Goal: Navigation & Orientation: Find specific page/section

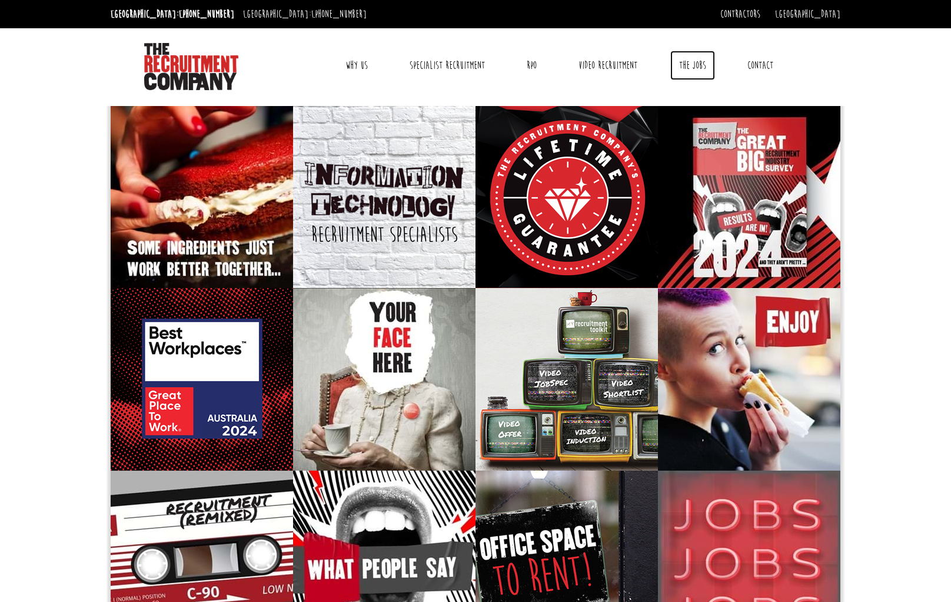
click at [689, 62] on link "The Jobs" at bounding box center [692, 65] width 45 height 29
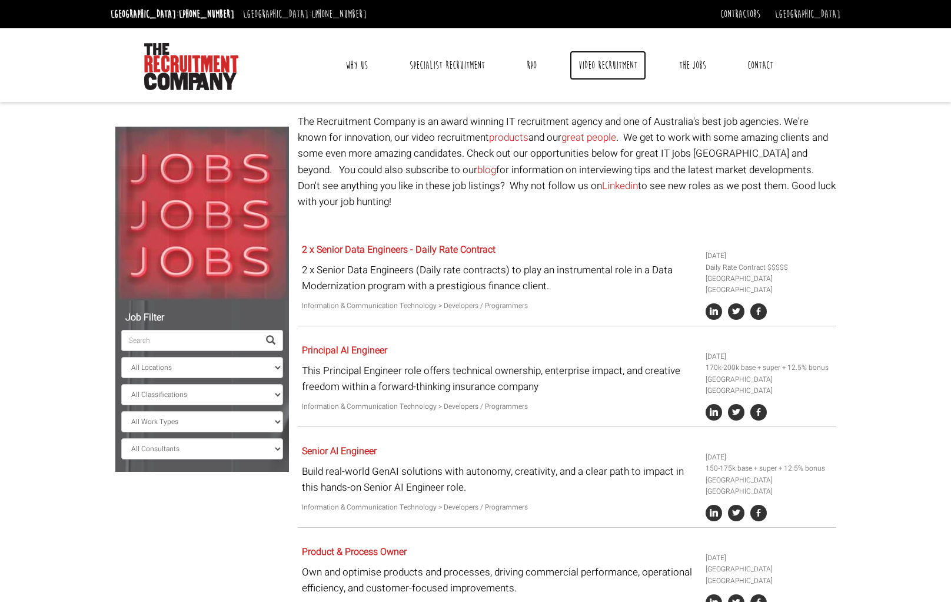
click at [594, 64] on link "Video Recruitment" at bounding box center [608, 65] width 77 height 29
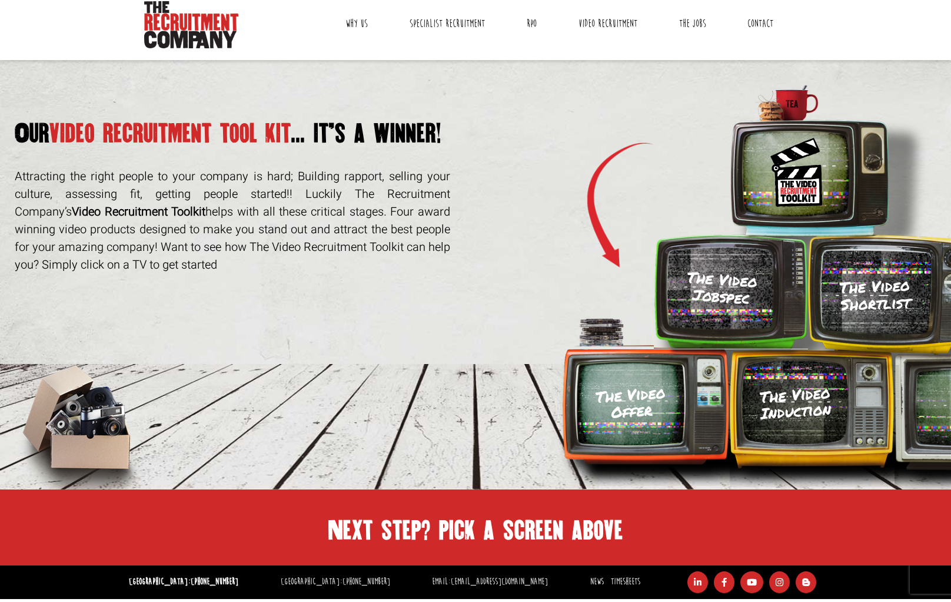
scroll to position [92, 0]
